Goal: Transaction & Acquisition: Purchase product/service

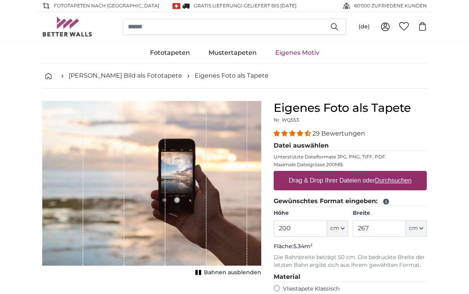
click at [401, 180] on u "Durchsuchen" at bounding box center [393, 180] width 36 height 7
click at [401, 173] on input "Drag & Drop Ihrer Dateien oder Durchsuchen" at bounding box center [350, 172] width 153 height 2
type input "**********"
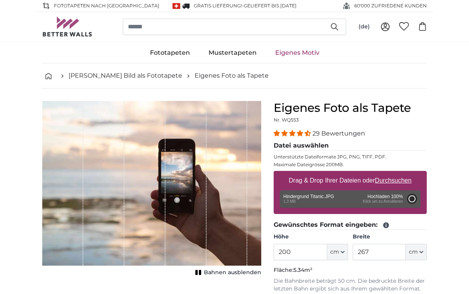
type input "99"
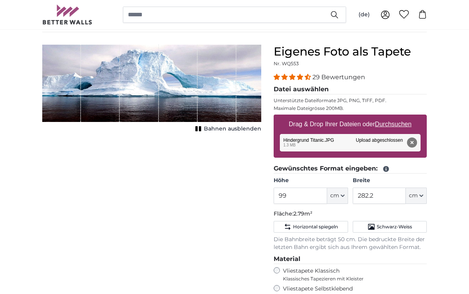
scroll to position [56, 0]
click at [417, 194] on span "cm" at bounding box center [413, 196] width 9 height 8
click at [418, 216] on link "Centimeter (cm)" at bounding box center [416, 216] width 68 height 14
click at [394, 197] on input "282.2" at bounding box center [379, 195] width 53 height 16
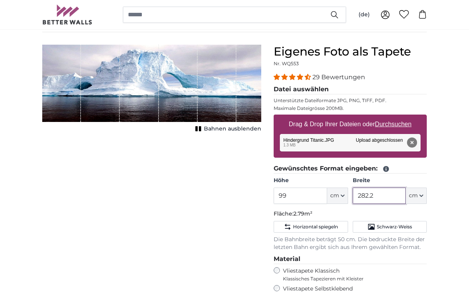
scroll to position [56, 0]
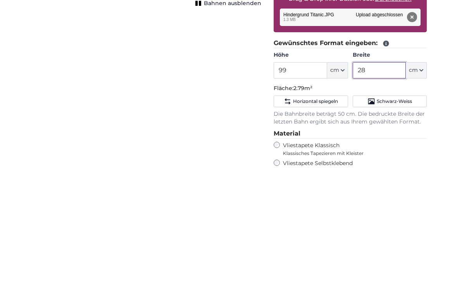
type input "2"
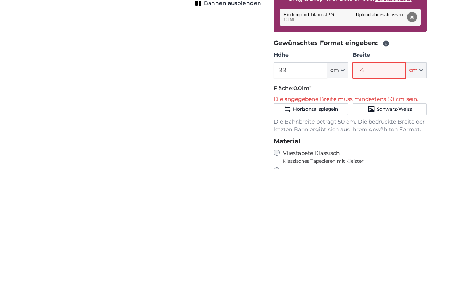
type input "140"
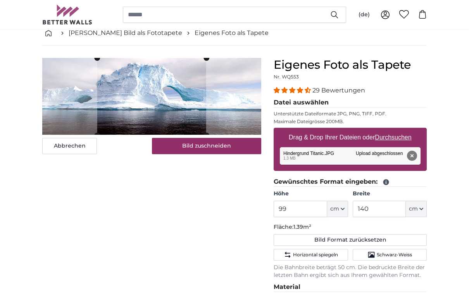
scroll to position [40, 0]
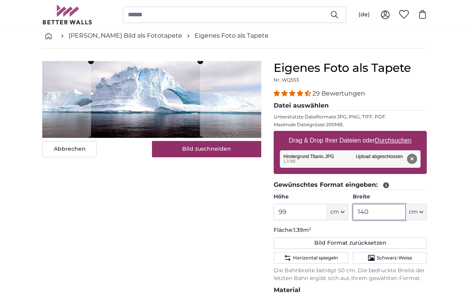
type input "140"
click at [308, 213] on input "99" at bounding box center [300, 212] width 53 height 16
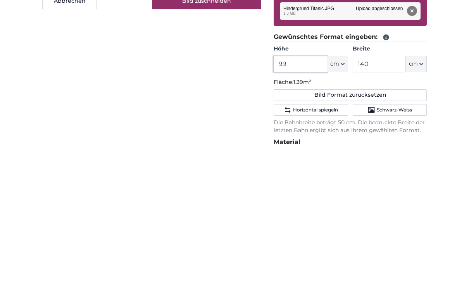
type input "9"
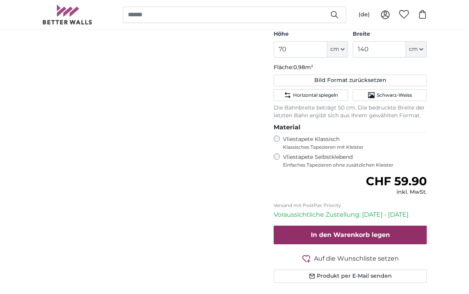
scroll to position [204, 0]
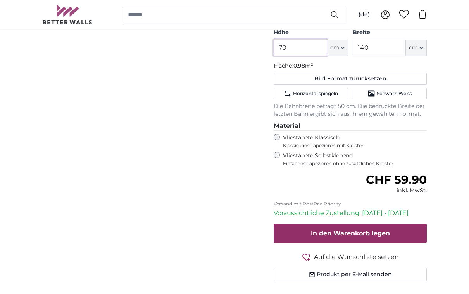
type input "70"
click at [337, 157] on label "Vliestapete Selbstklebend Einfaches Tapezieren ohne zusätzlichen Kleister" at bounding box center [355, 159] width 144 height 15
click at [340, 142] on span "Klassisches Tapezieren mit Kleister" at bounding box center [351, 145] width 137 height 6
click at [343, 157] on label "Vliestapete Selbstklebend Einfaches Tapezieren ohne zusätzlichen Kleister" at bounding box center [355, 159] width 144 height 15
